Goal: Task Accomplishment & Management: Manage account settings

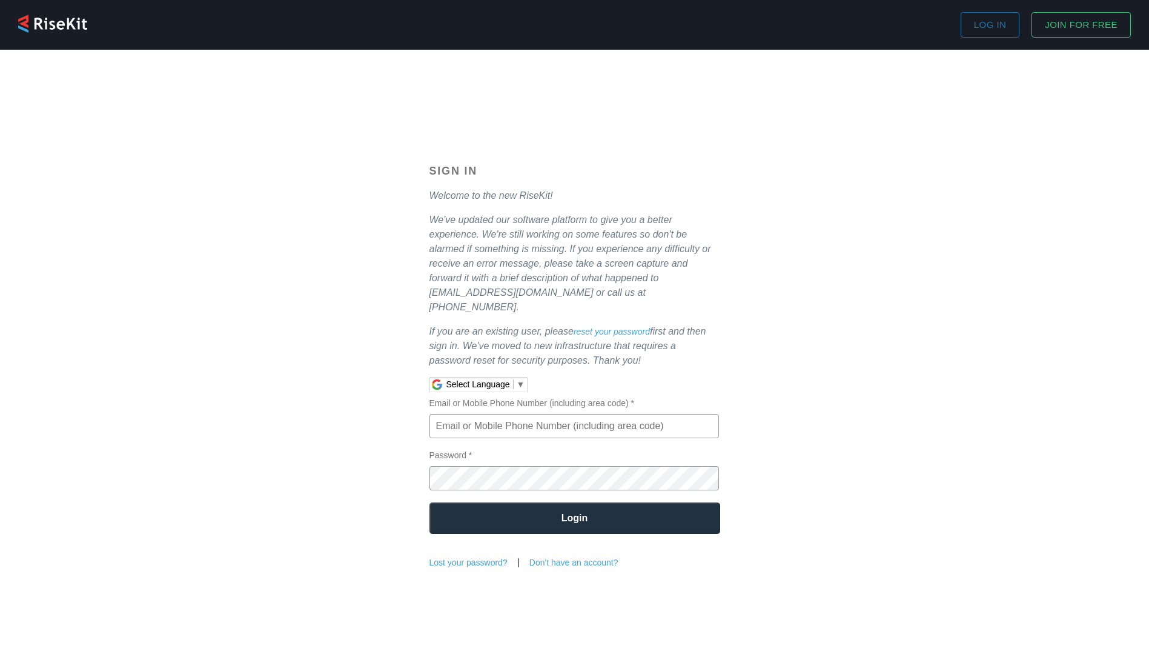
click at [666, 416] on input "Email or Mobile Phone Number (including area code) *" at bounding box center [575, 426] width 290 height 24
type input "[EMAIL_ADDRESS][DOMAIN_NAME]"
click at [430, 502] on input "Login" at bounding box center [575, 518] width 291 height 32
click at [637, 508] on input "Login" at bounding box center [575, 518] width 291 height 32
click at [653, 513] on input "Login" at bounding box center [575, 518] width 291 height 32
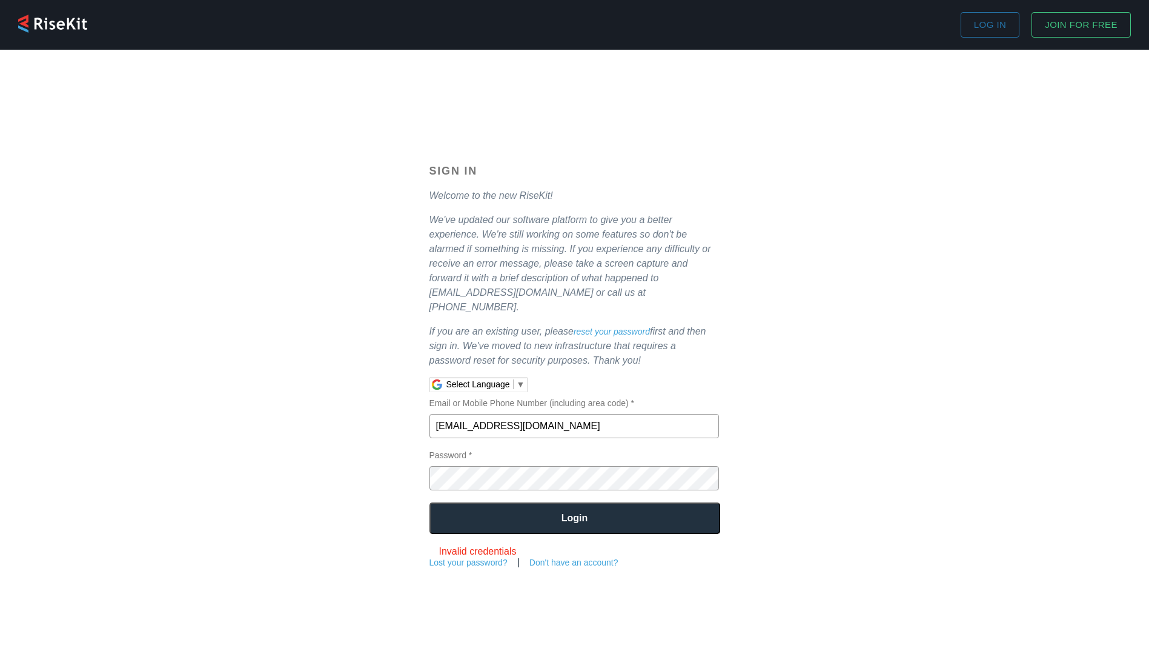
click at [430, 502] on input "Login" at bounding box center [575, 518] width 291 height 32
click at [595, 503] on input "Login" at bounding box center [575, 518] width 291 height 32
click at [430, 502] on input "Login" at bounding box center [575, 518] width 291 height 32
click at [484, 557] on link "Lost your password?" at bounding box center [469, 562] width 78 height 10
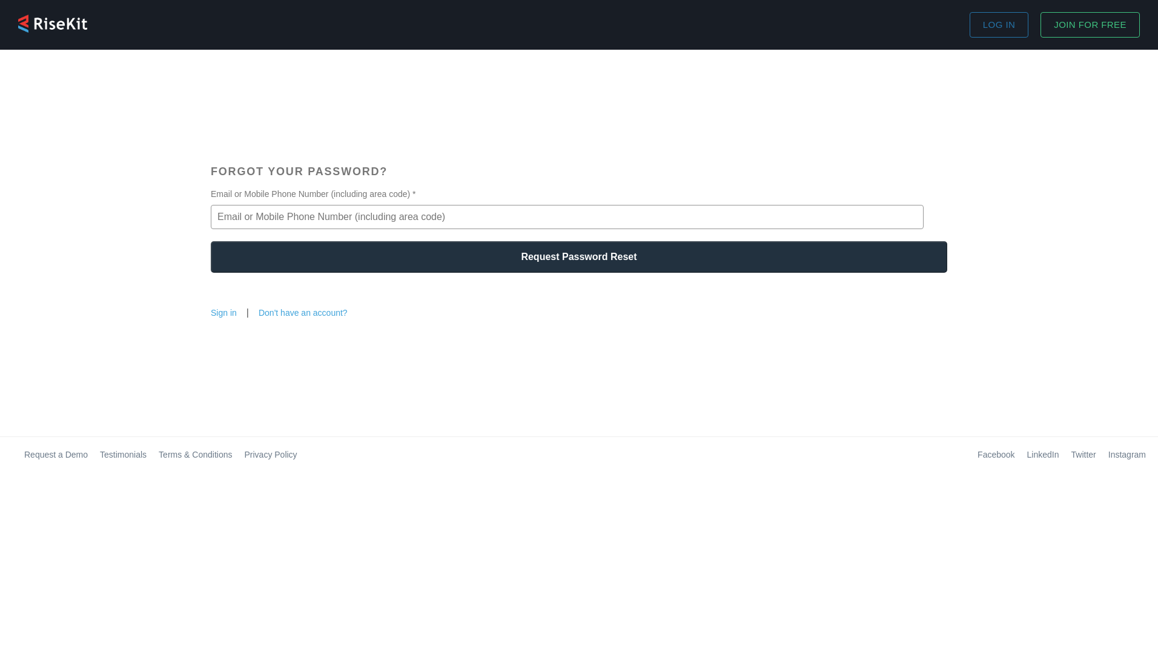
click at [271, 217] on input "Email or Mobile Phone Number (including area code) *" at bounding box center [567, 217] width 713 height 24
click at [211, 241] on input "Request Password Reset" at bounding box center [579, 257] width 737 height 32
click at [506, 253] on input "Request Password Reset" at bounding box center [579, 257] width 737 height 32
click at [450, 210] on input "7736402167" at bounding box center [567, 217] width 713 height 24
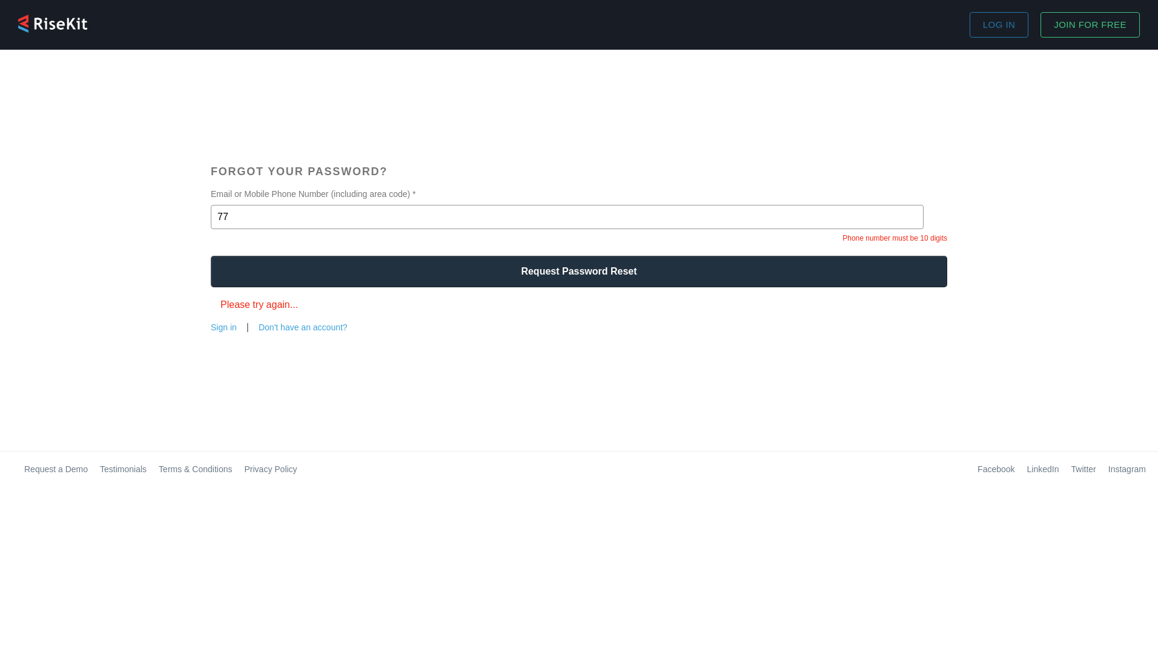
type input "7"
click at [456, 213] on input "Email or Mobile Phone Number (including area code) * Required" at bounding box center [567, 217] width 713 height 24
type input "[EMAIL_ADDRESS][DOMAIN_NAME]"
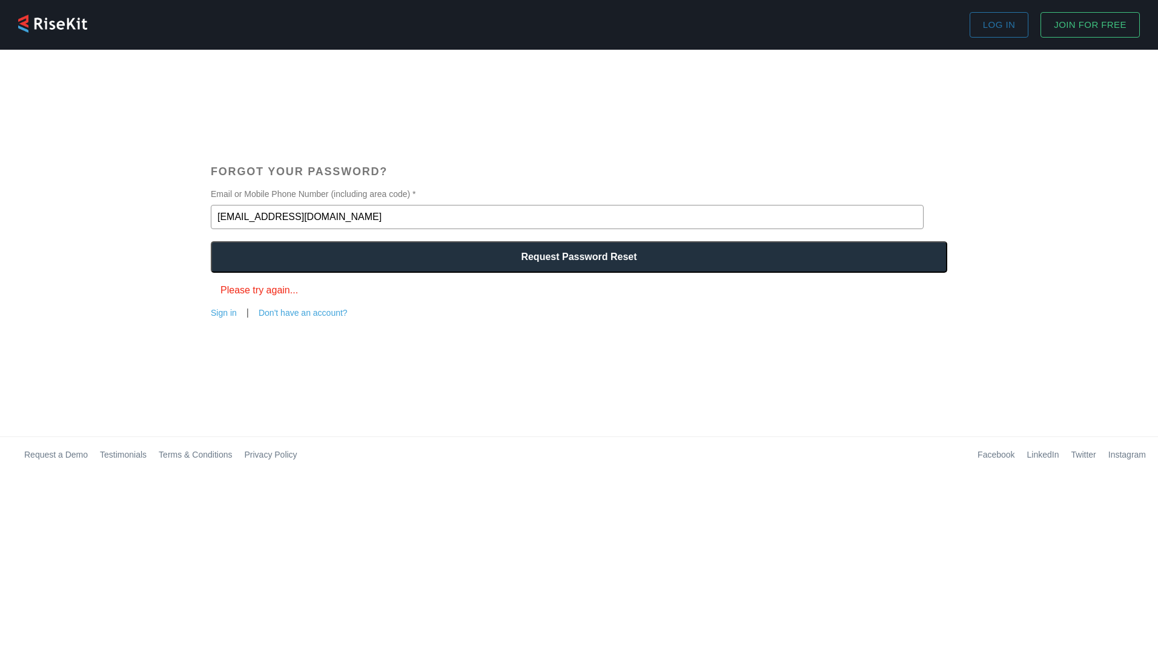
click at [623, 253] on input "Request Password Reset" at bounding box center [579, 257] width 737 height 32
click at [609, 261] on input "Request Password Reset" at bounding box center [579, 257] width 737 height 32
